Goal: Task Accomplishment & Management: Complete application form

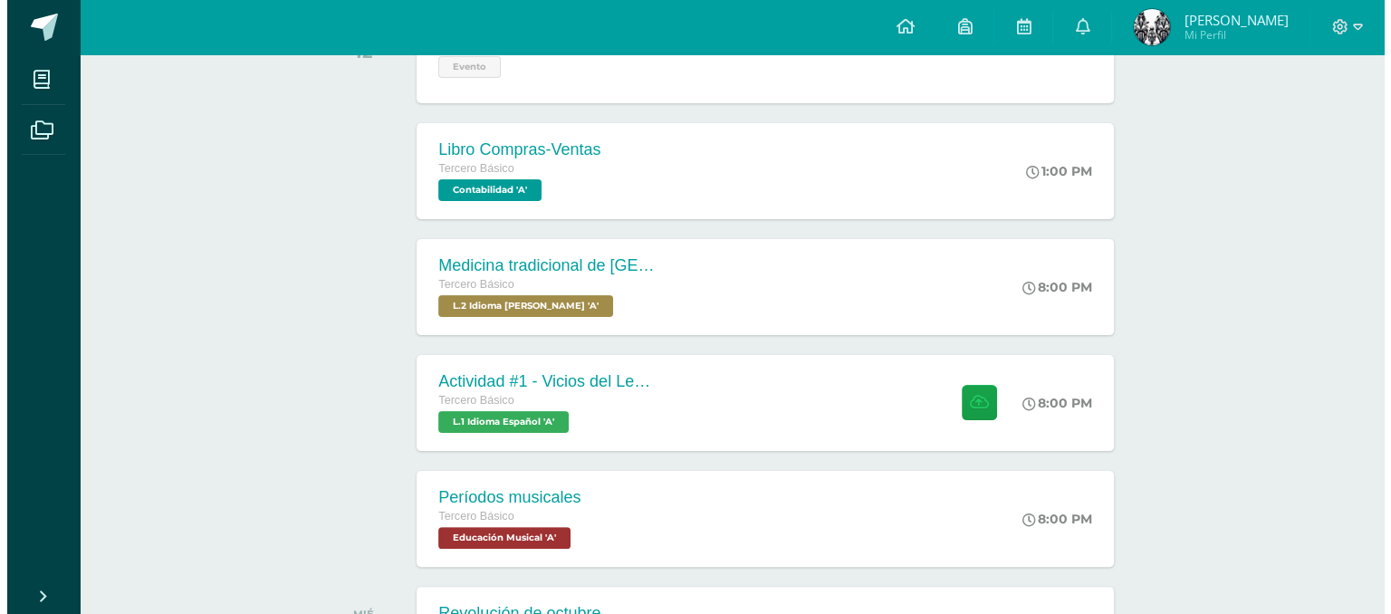
scroll to position [360, 0]
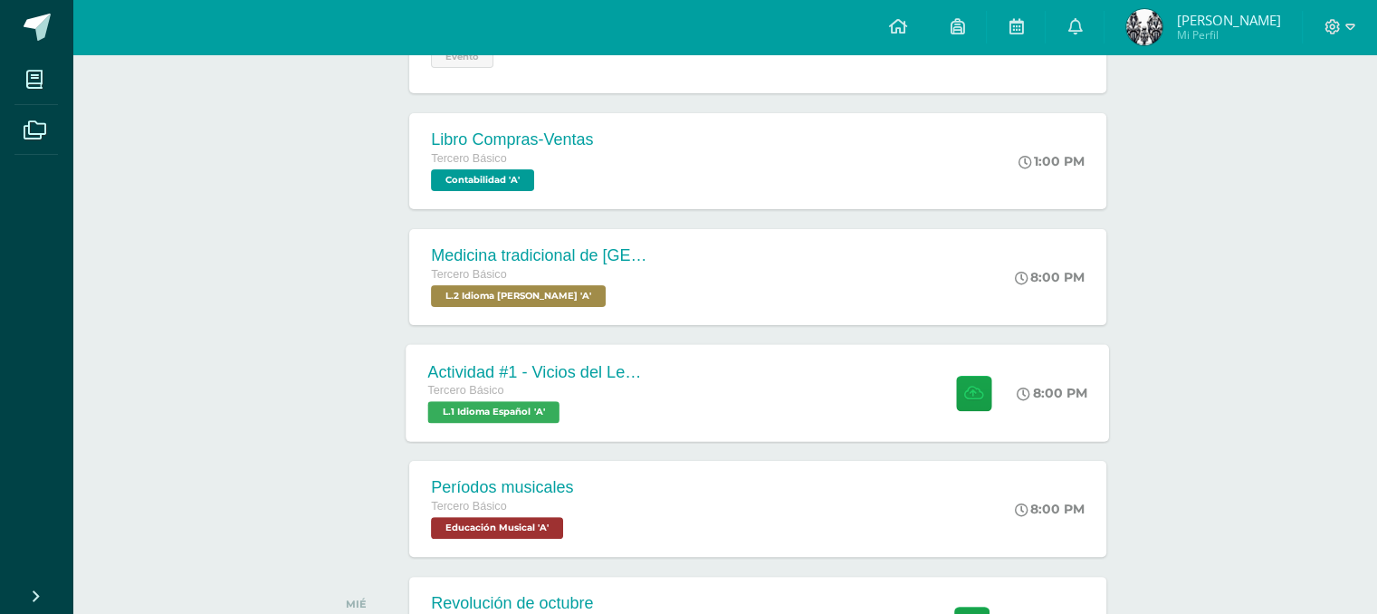
click at [1053, 393] on div "8:00 PM" at bounding box center [1053, 393] width 71 height 16
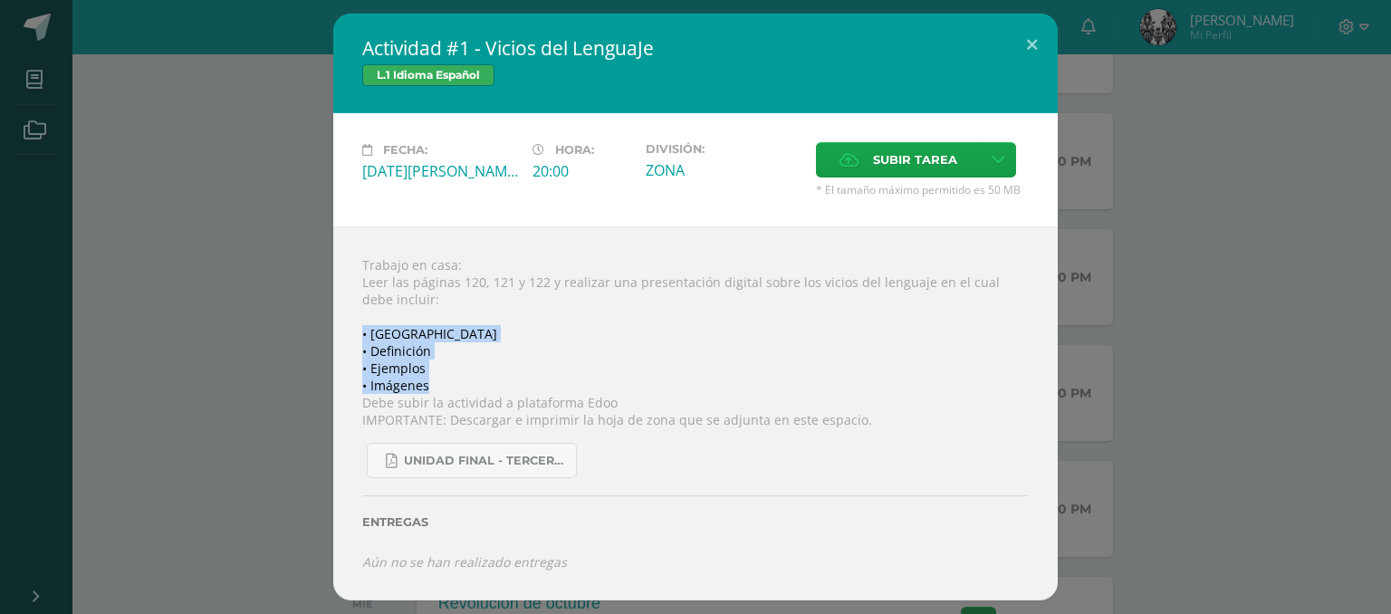
drag, startPoint x: 364, startPoint y: 334, endPoint x: 462, endPoint y: 378, distance: 107.0
click at [462, 378] on div "Trabajo en casa: Leer las páginas 120, 121 y 122 y realizar una presentación di…" at bounding box center [695, 412] width 724 height 373
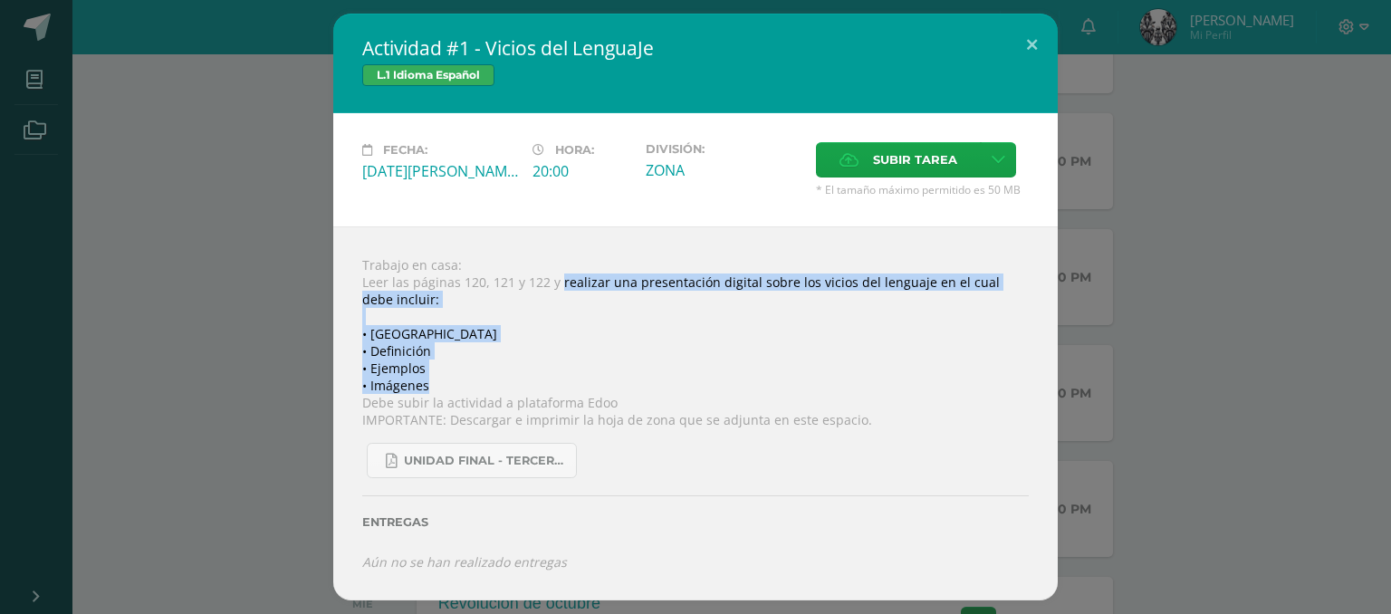
drag, startPoint x: 556, startPoint y: 277, endPoint x: 681, endPoint y: 378, distance: 160.4
click at [681, 378] on div "Trabajo en casa: Leer las páginas 120, 121 y 122 y realizar una presentación di…" at bounding box center [695, 412] width 724 height 373
copy div "realizar una presentación digital sobre los vicios del lenguaje en el cual debe…"
click at [888, 166] on span "Subir tarea" at bounding box center [915, 160] width 84 height 34
click at [0, 0] on input "Subir tarea" at bounding box center [0, 0] width 0 height 0
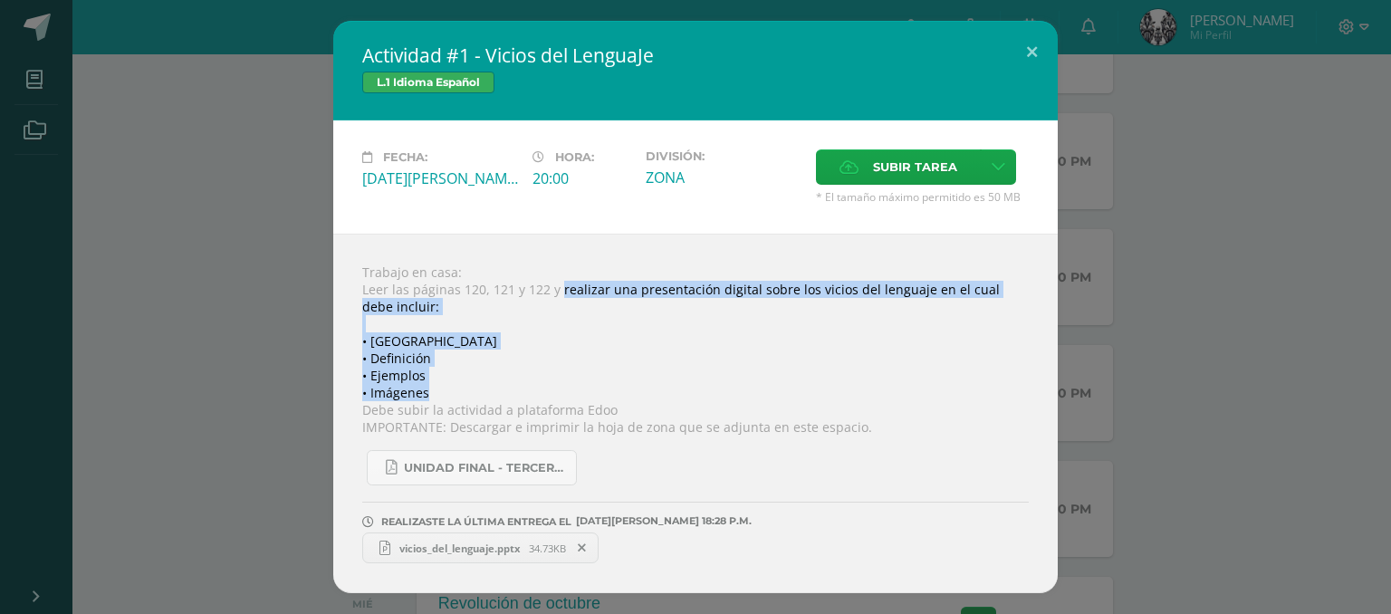
click at [511, 536] on link "vicios_del_lenguaje.pptx 34.73KB" at bounding box center [480, 547] width 236 height 31
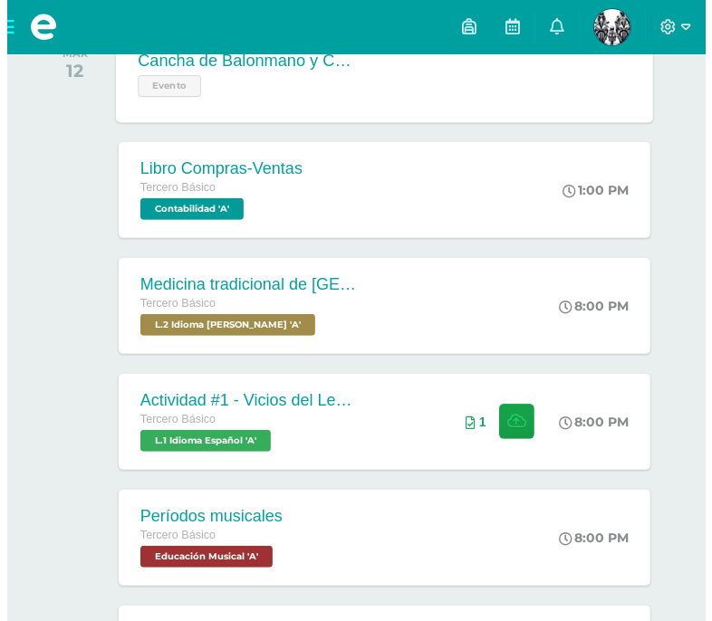
scroll to position [332, 0]
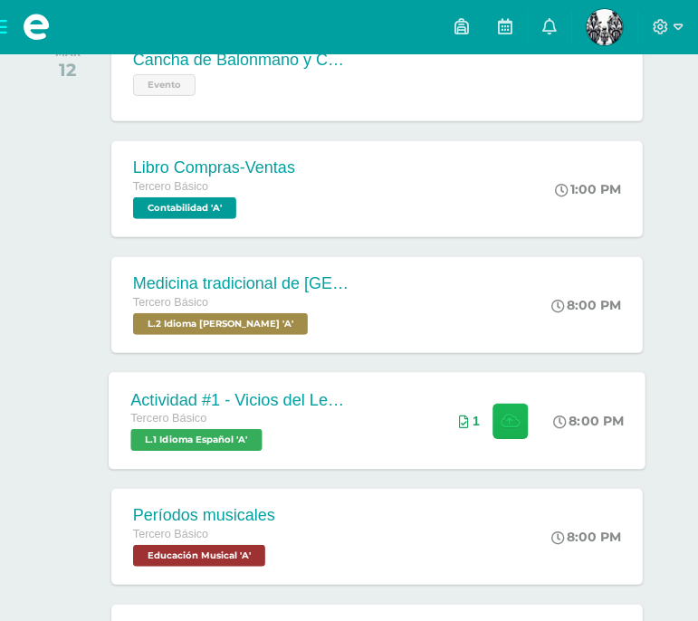
click at [506, 424] on icon at bounding box center [510, 420] width 19 height 15
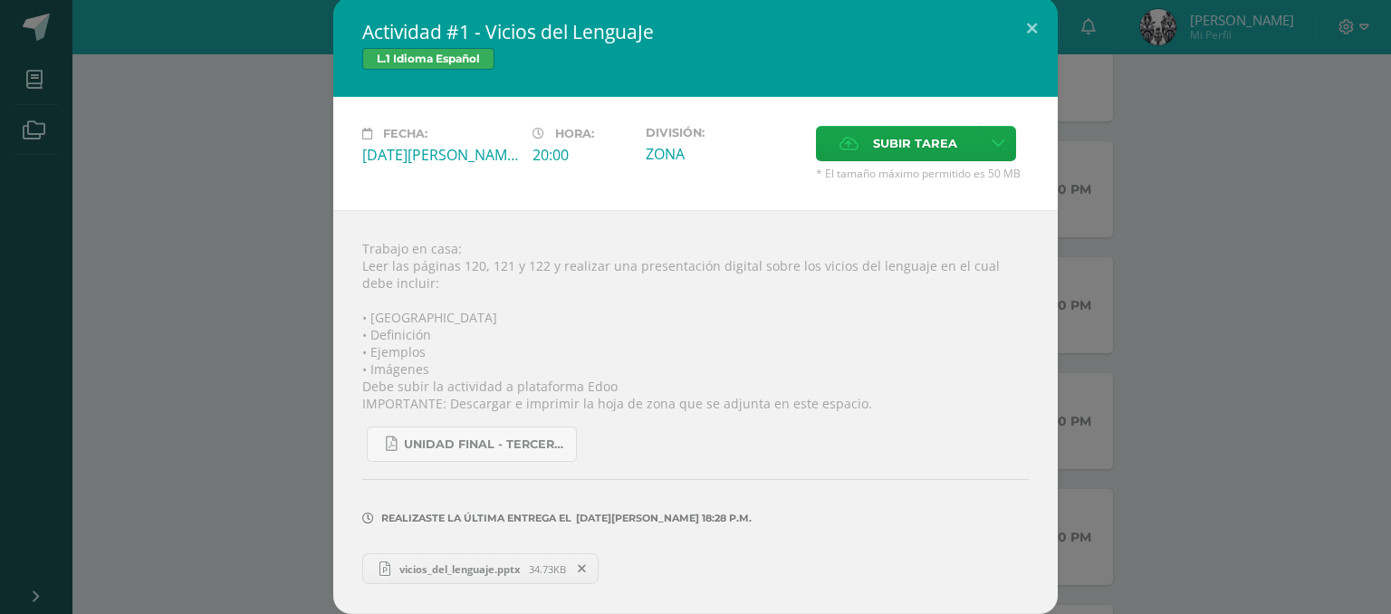
scroll to position [4, 0]
click at [578, 569] on icon at bounding box center [582, 568] width 8 height 13
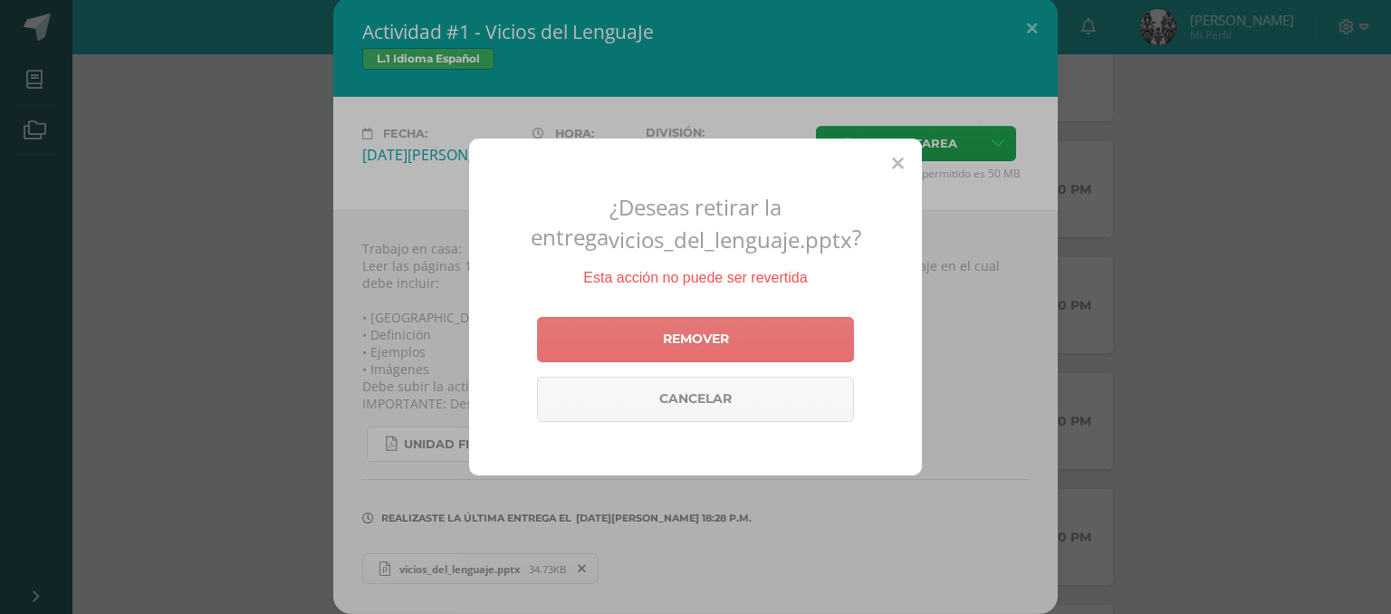
click at [703, 332] on link "Remover" at bounding box center [695, 339] width 317 height 45
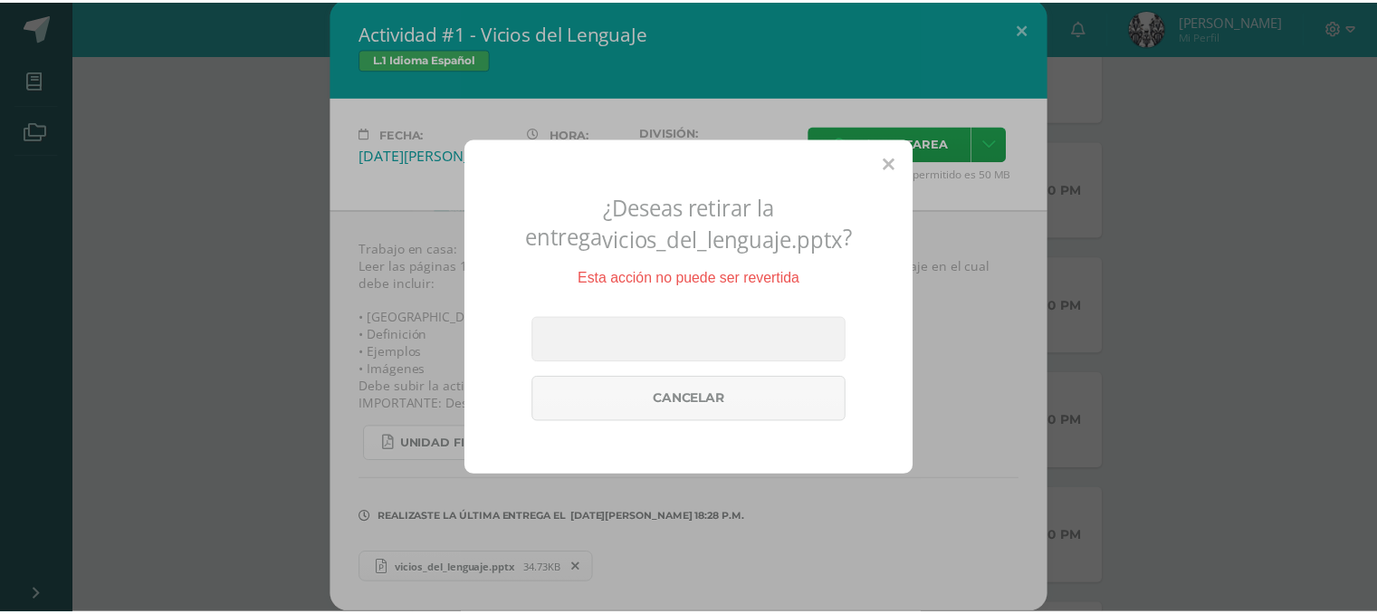
scroll to position [0, 0]
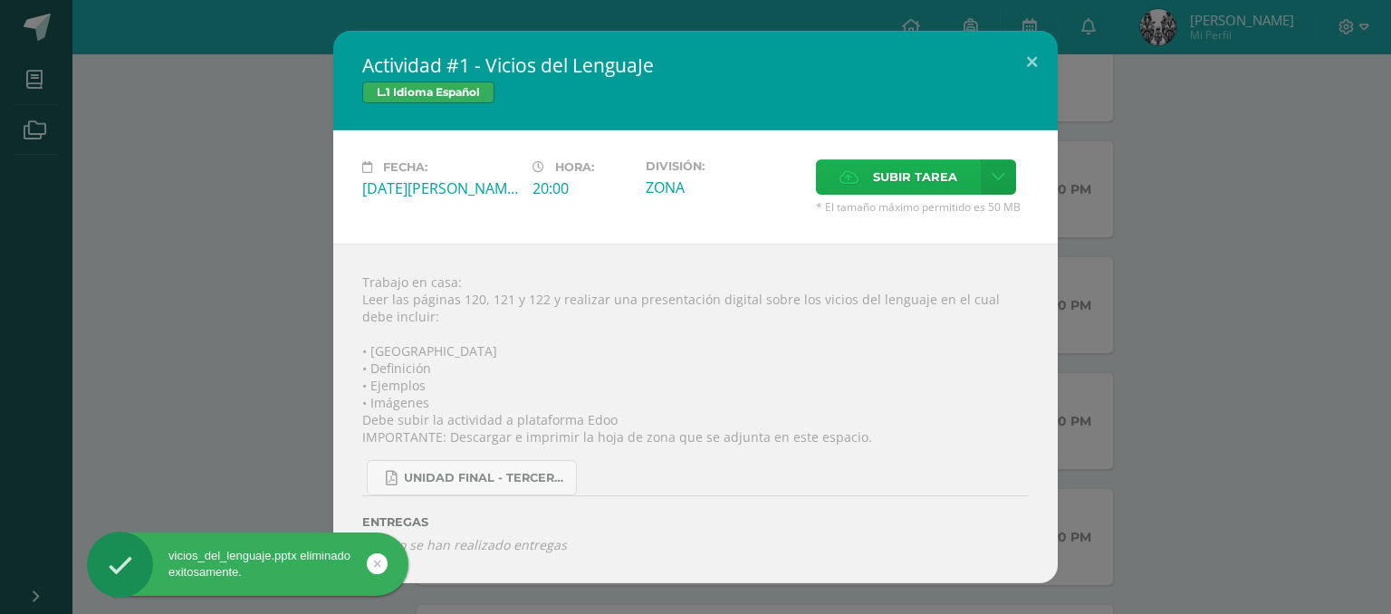
click at [711, 183] on span "Subir tarea" at bounding box center [915, 177] width 84 height 34
click at [0, 0] on input "Subir tarea" at bounding box center [0, 0] width 0 height 0
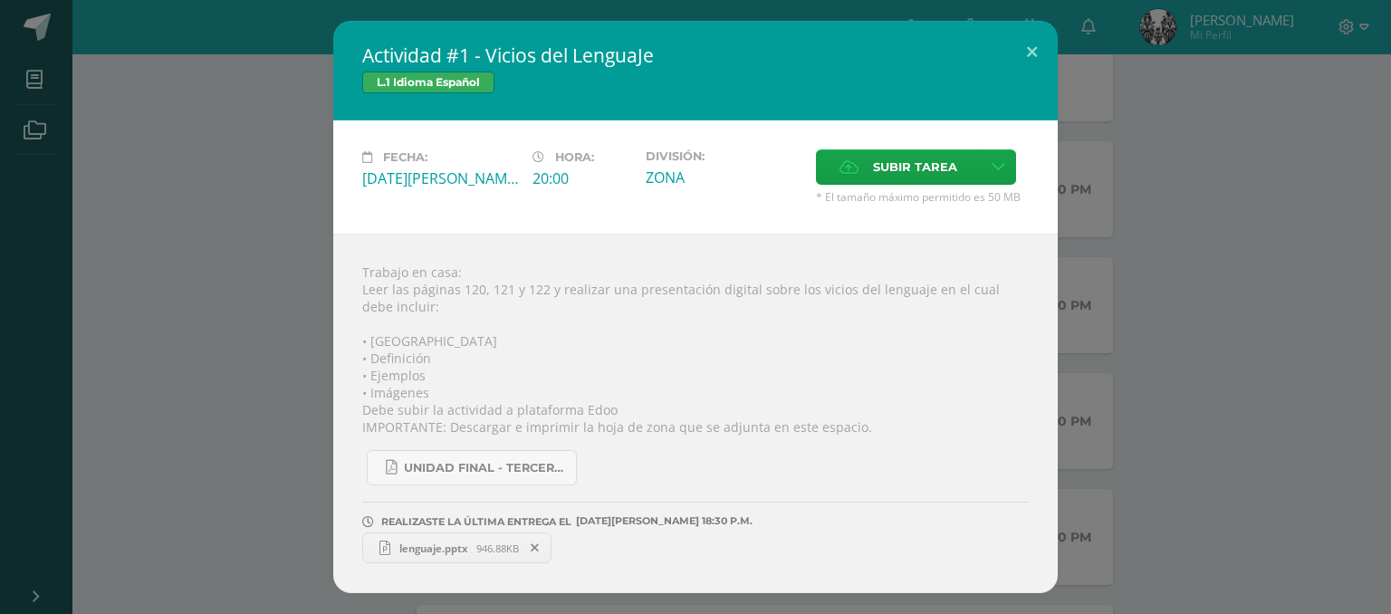
click at [453, 551] on span "lenguaje.pptx" at bounding box center [433, 548] width 86 height 14
click at [711, 57] on button at bounding box center [1032, 52] width 52 height 62
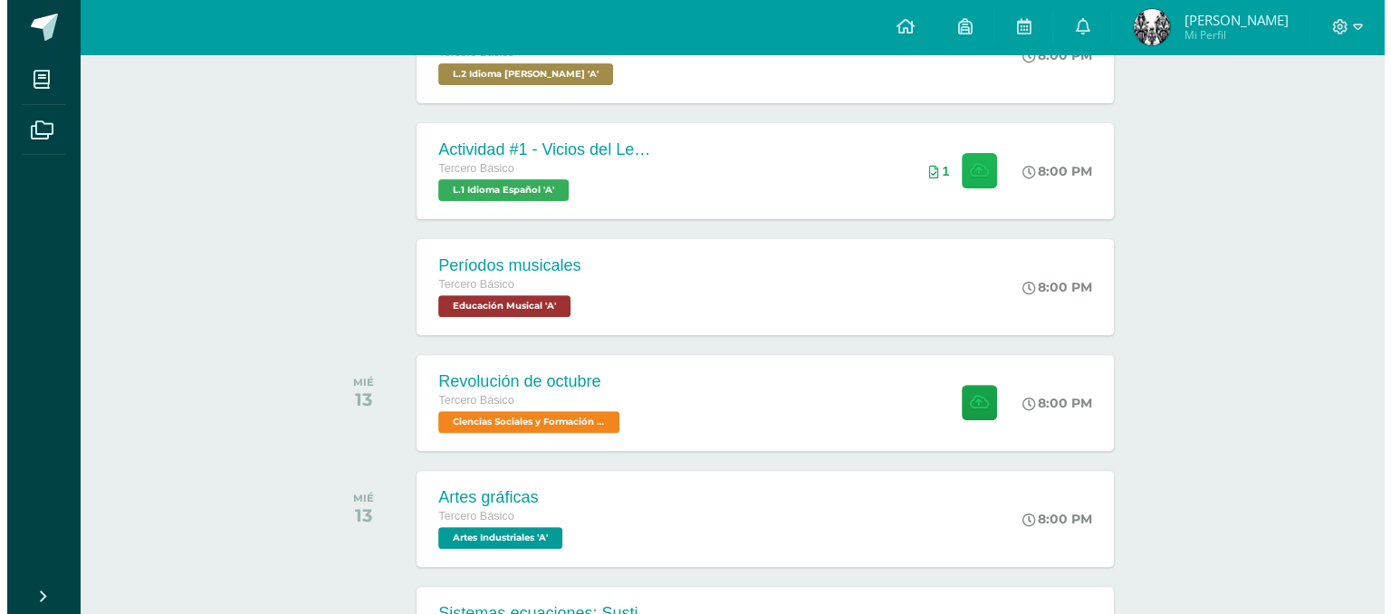
scroll to position [587, 0]
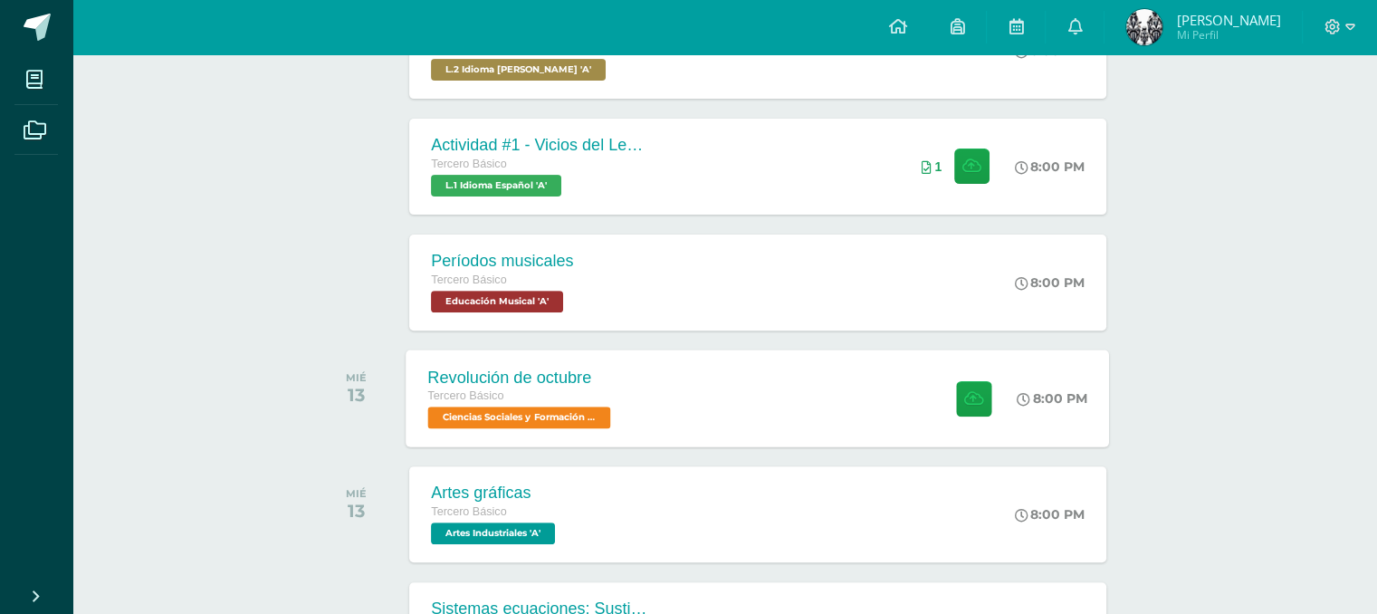
click at [711, 380] on div "Revolución de octubre Tercero Básico Ciencias Sociales y Formación Ciudadana 'A…" at bounding box center [759, 398] width 704 height 97
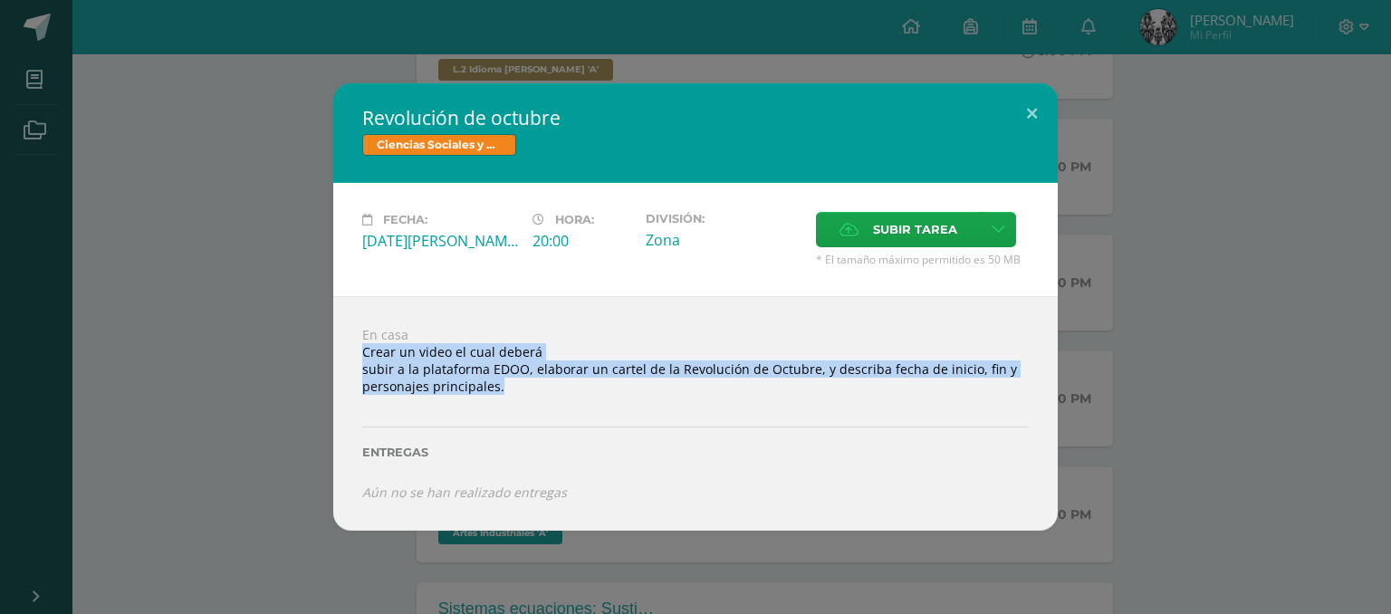
drag, startPoint x: 359, startPoint y: 349, endPoint x: 548, endPoint y: 390, distance: 193.8
click at [548, 390] on div "En casa Crear un video el cual deberá subir a la plataforma EDOO, elaborar un c…" at bounding box center [695, 413] width 724 height 235
copy div "Crear un video el cual deberá subir a la plataforma EDOO, elaborar un cartel de…"
